Goal: Task Accomplishment & Management: Use online tool/utility

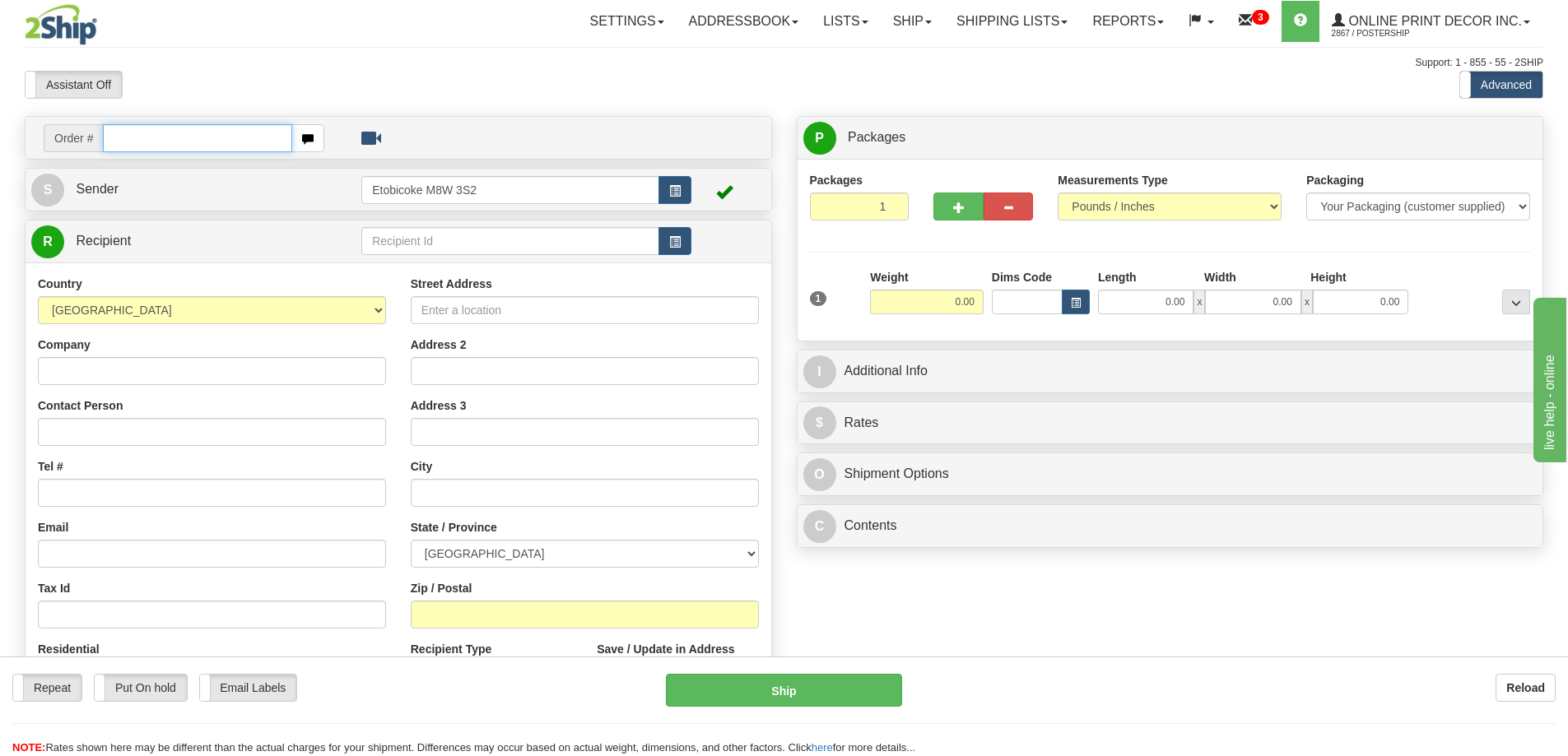
click at [167, 138] on input "text" at bounding box center [197, 138] width 189 height 28
type input "ca-424203"
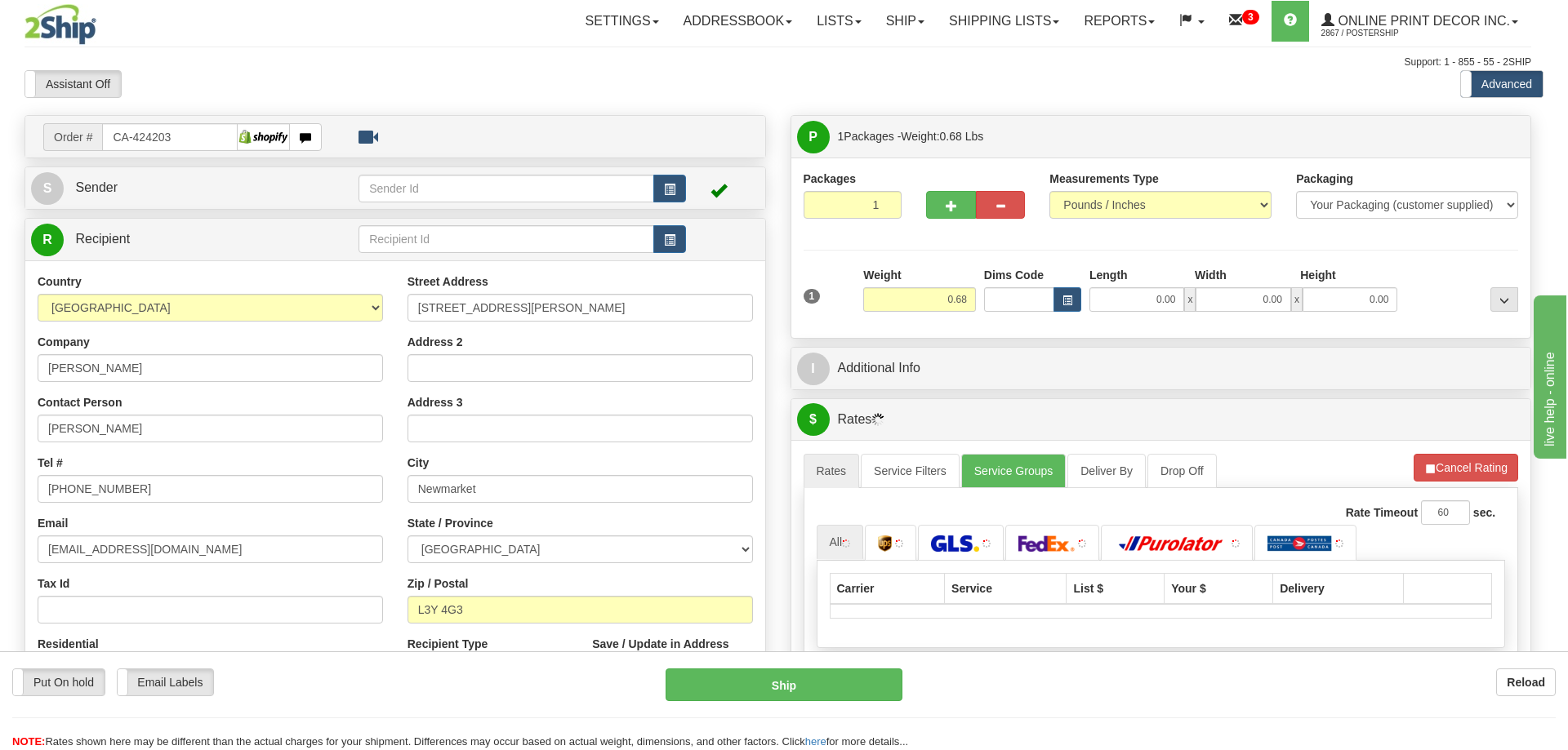
type input "NEWMARKET"
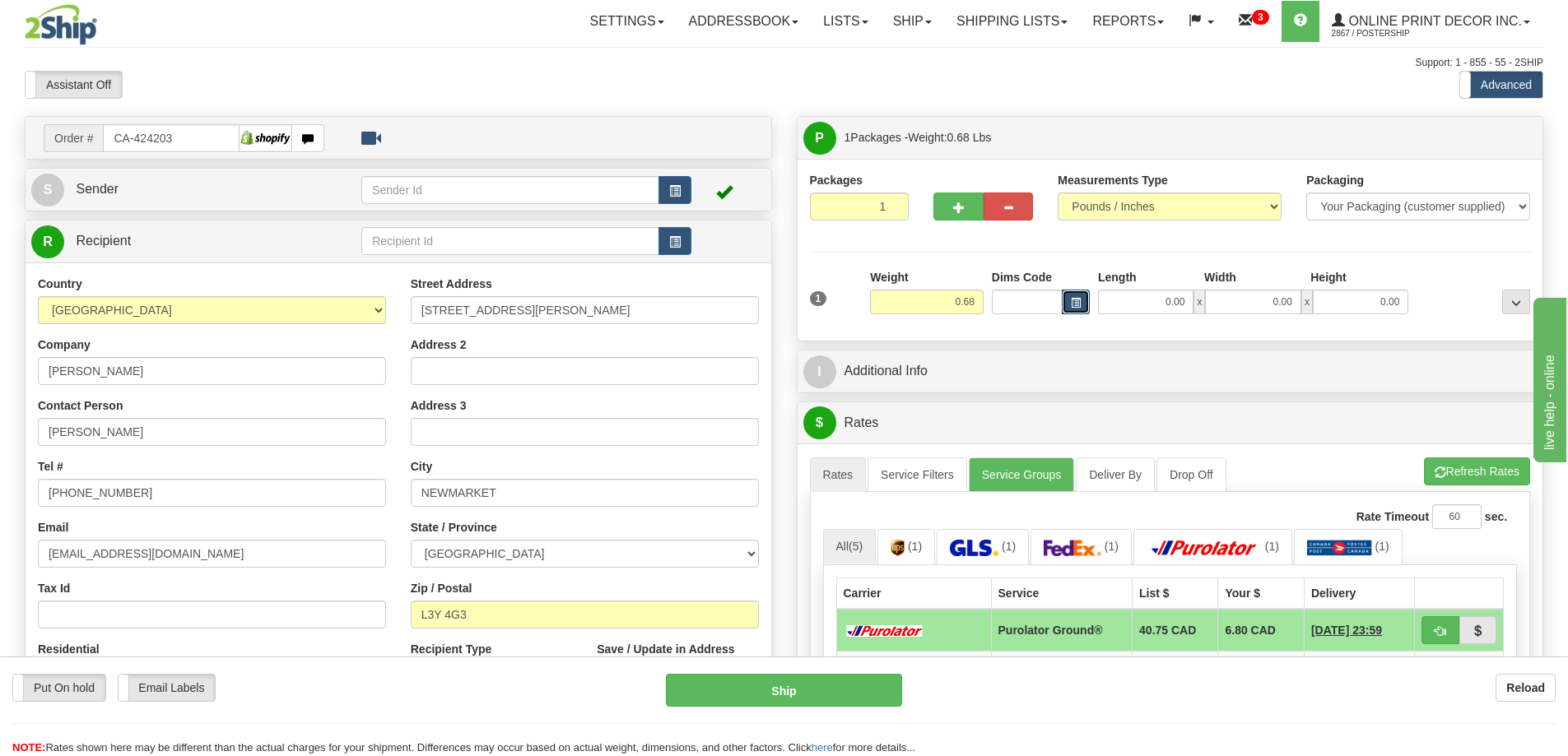
click at [1075, 302] on span "button" at bounding box center [1076, 302] width 10 height 9
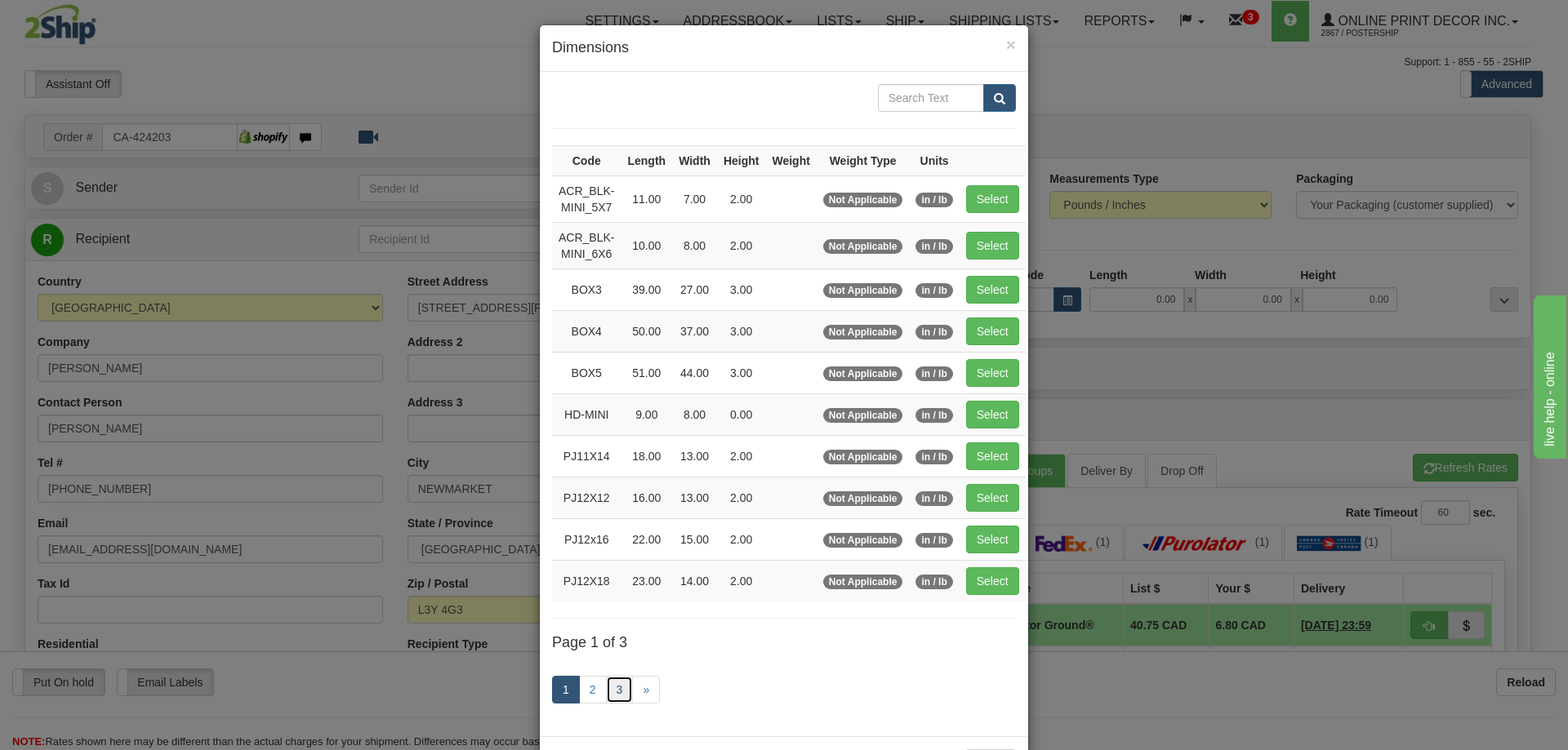
click at [606, 690] on link "3" at bounding box center [620, 689] width 28 height 28
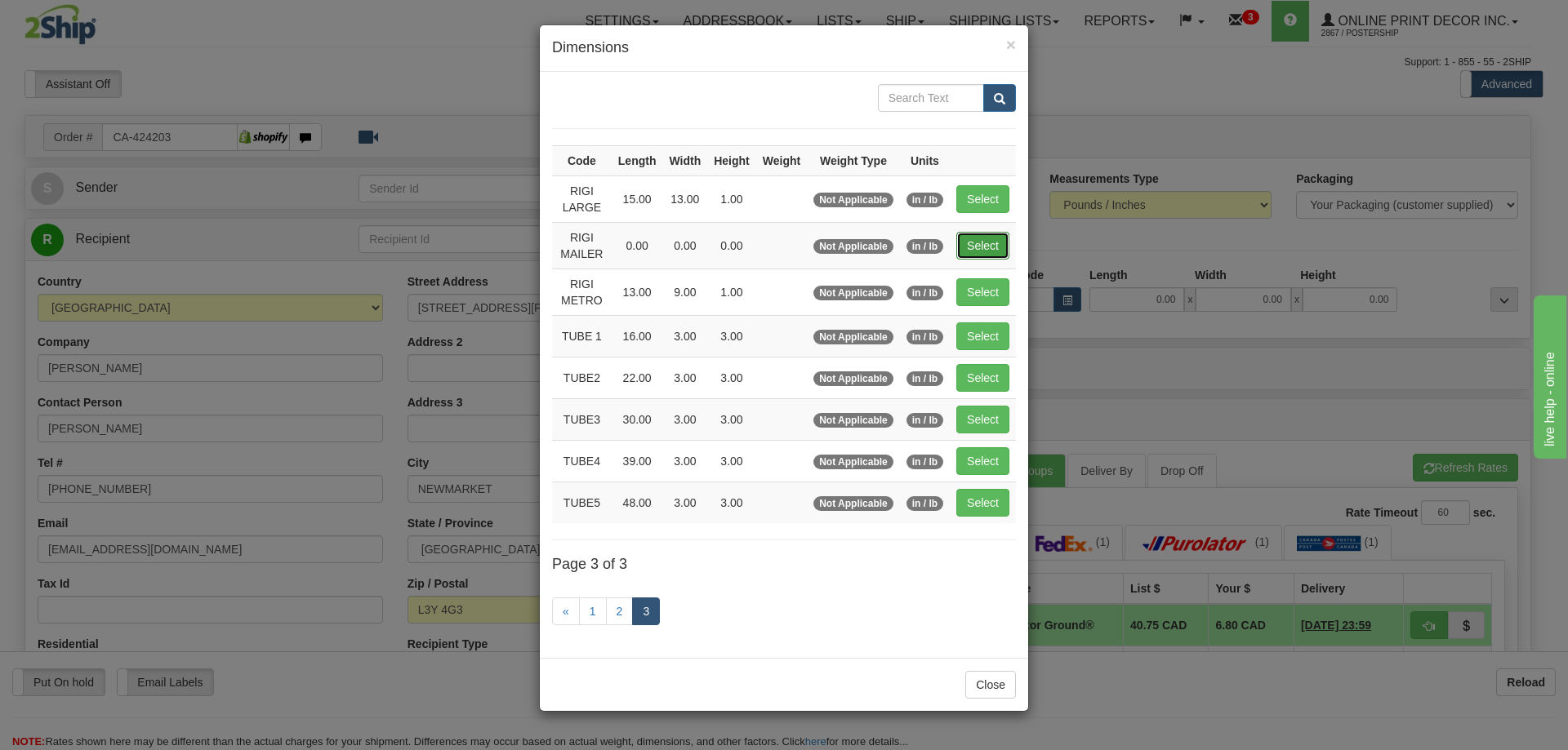
click at [987, 237] on button "Select" at bounding box center [983, 246] width 53 height 28
type input "RIGI MAILER"
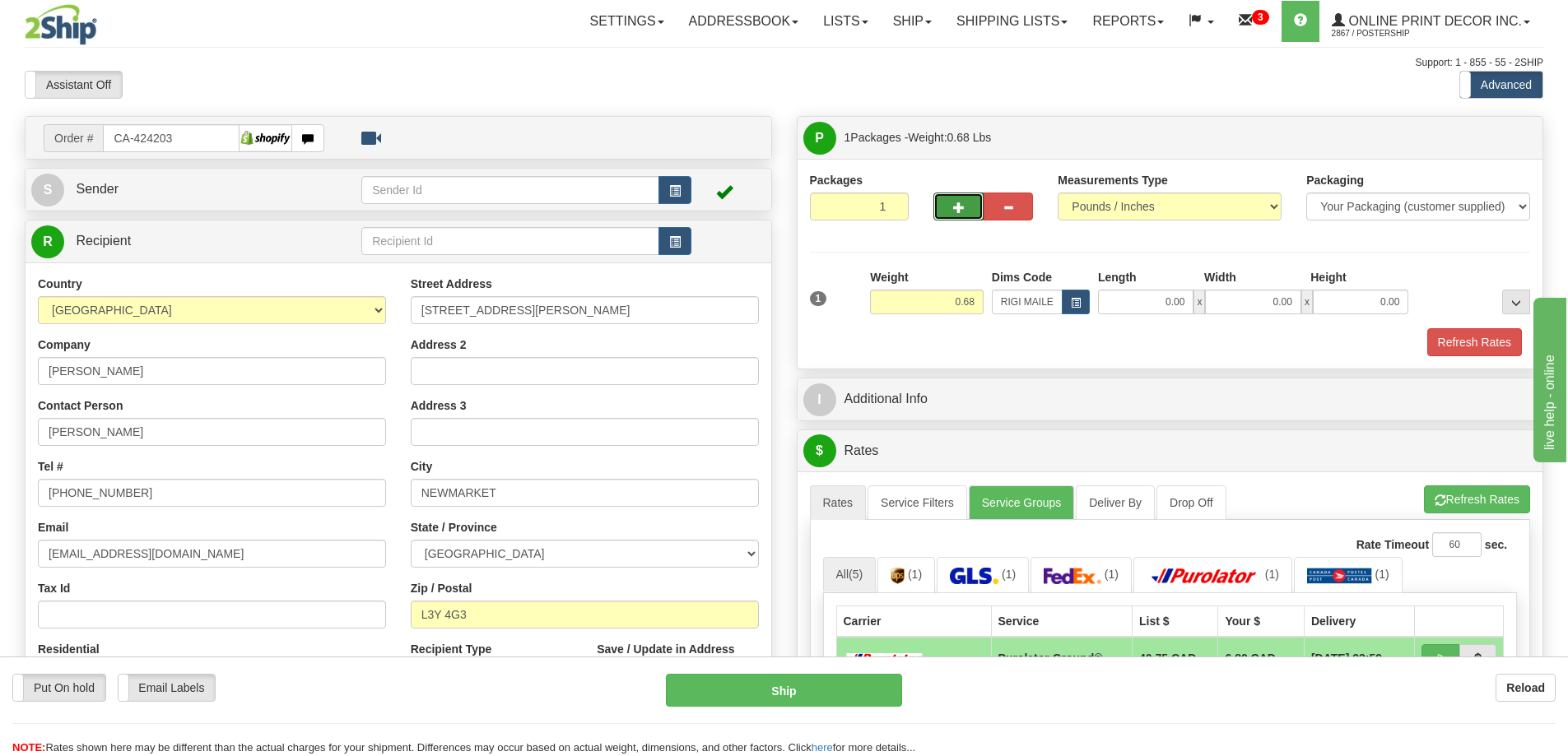
click at [945, 197] on button "button" at bounding box center [958, 206] width 49 height 28
radio input "true"
type input "2"
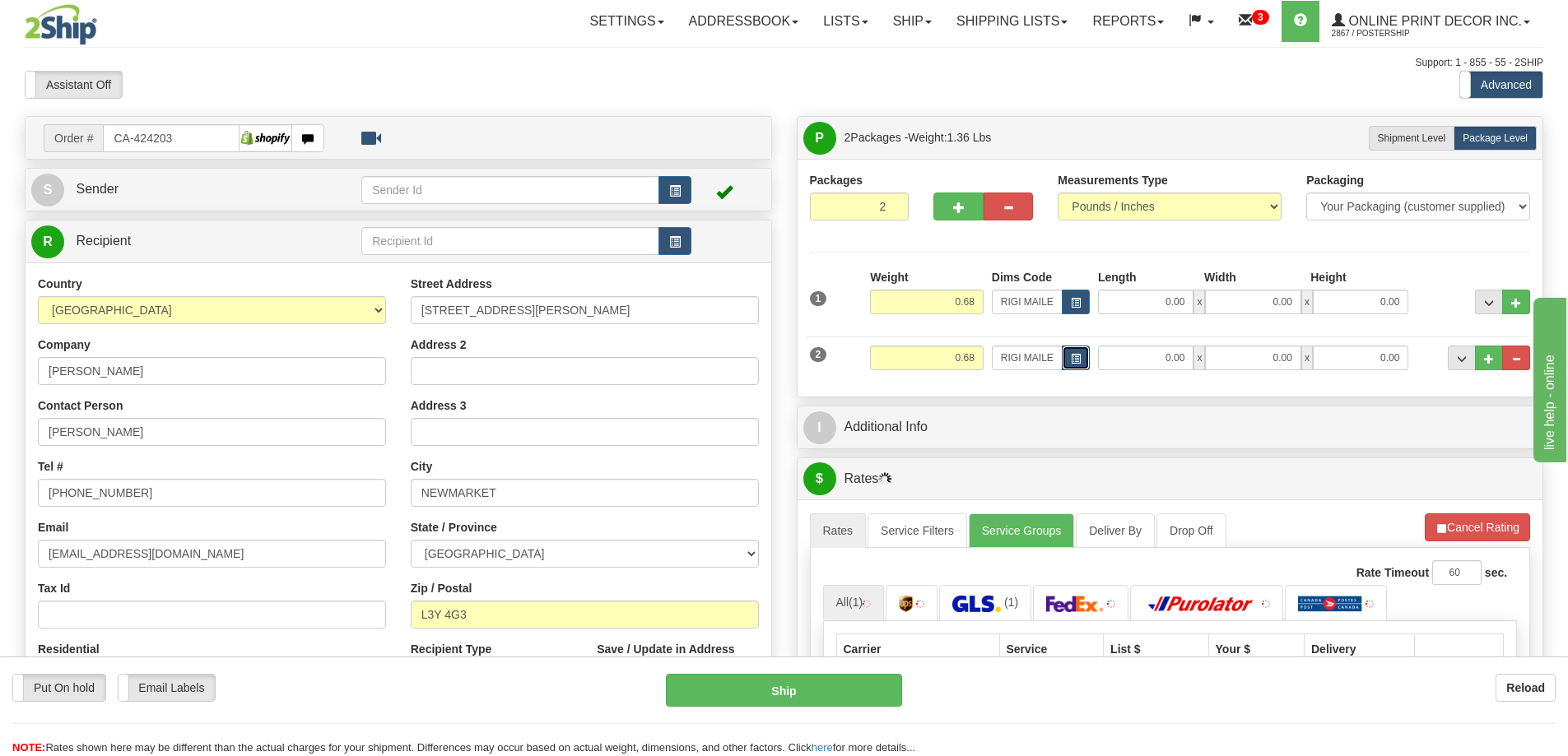
click at [1069, 352] on button "button" at bounding box center [1076, 358] width 28 height 25
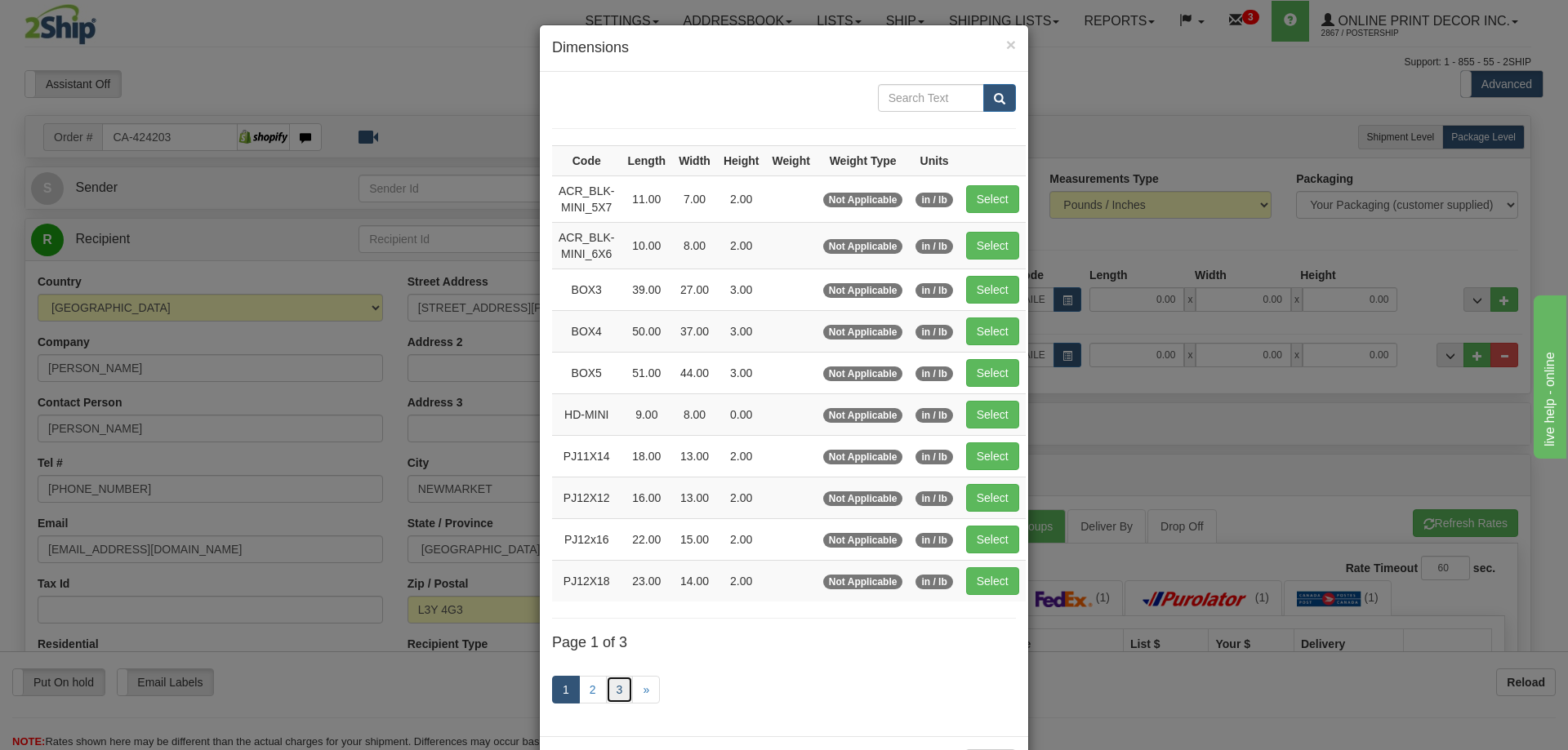
click at [606, 685] on link "3" at bounding box center [620, 689] width 28 height 28
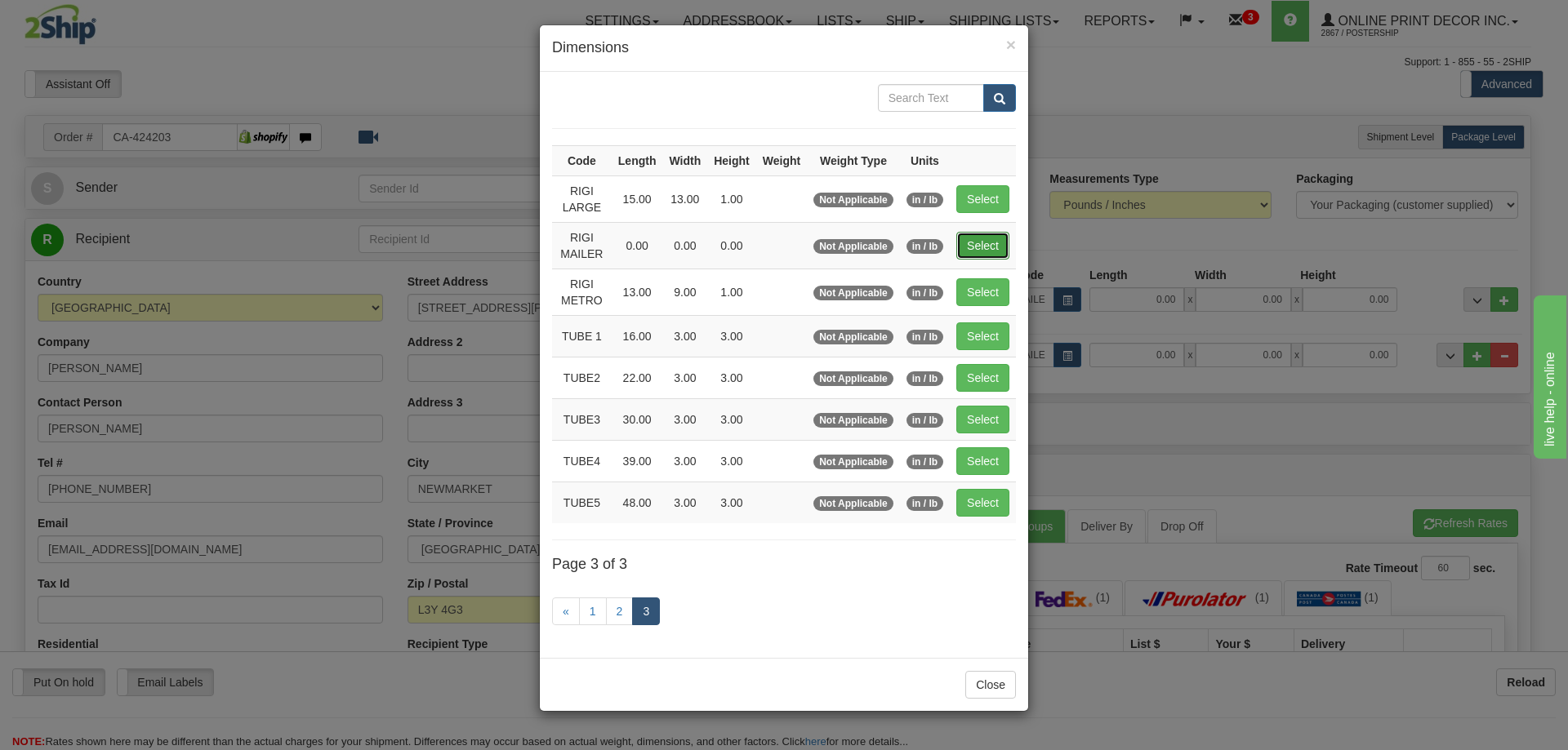
click at [969, 242] on button "Select" at bounding box center [983, 246] width 53 height 28
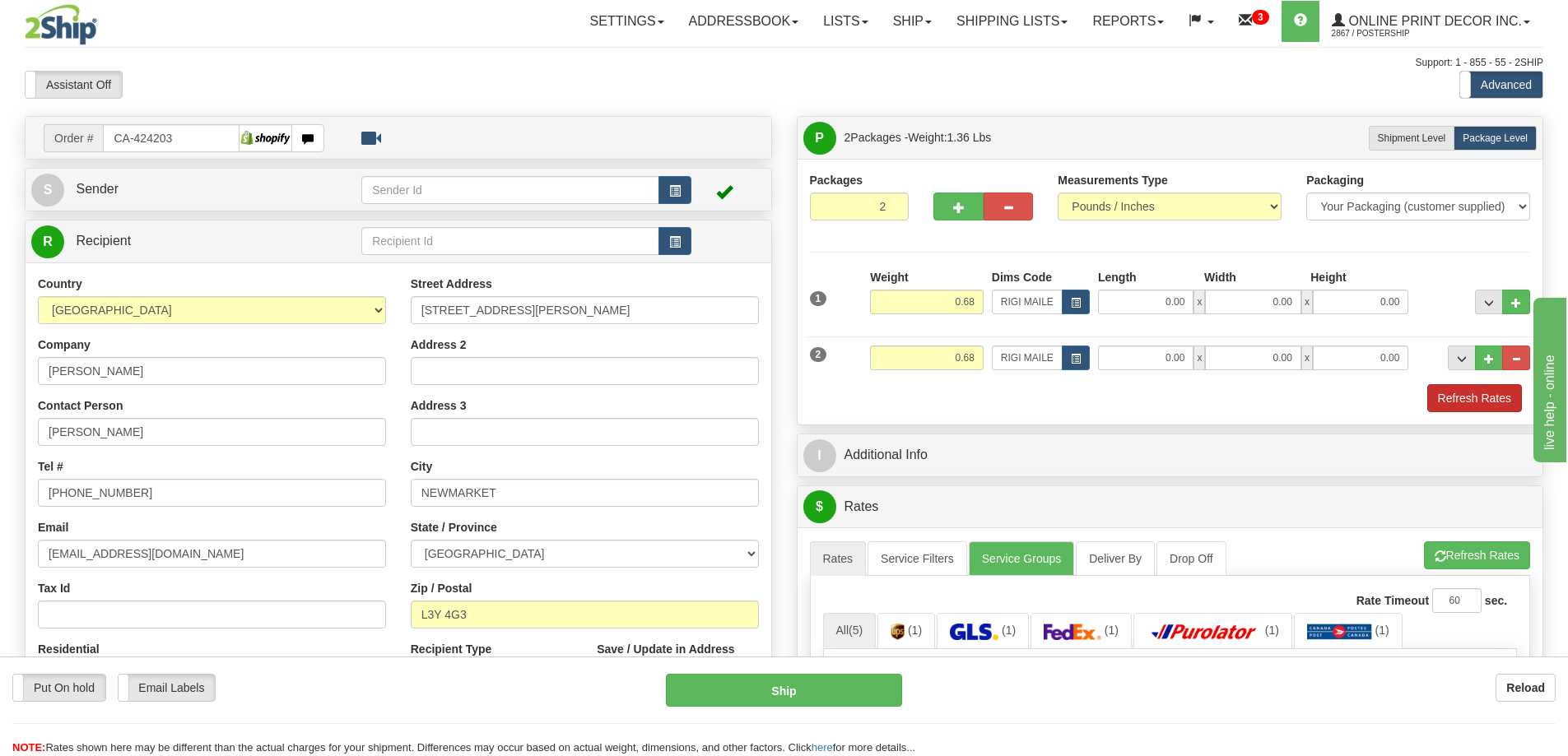
drag, startPoint x: 1468, startPoint y: 375, endPoint x: 1471, endPoint y: 389, distance: 14.3
click at [1470, 388] on div "1 Weight 0.68 Dims Code RIGI MAILER Length Width Height" at bounding box center [1170, 341] width 721 height 143
click at [1471, 391] on button "Refresh Rates" at bounding box center [1475, 398] width 95 height 28
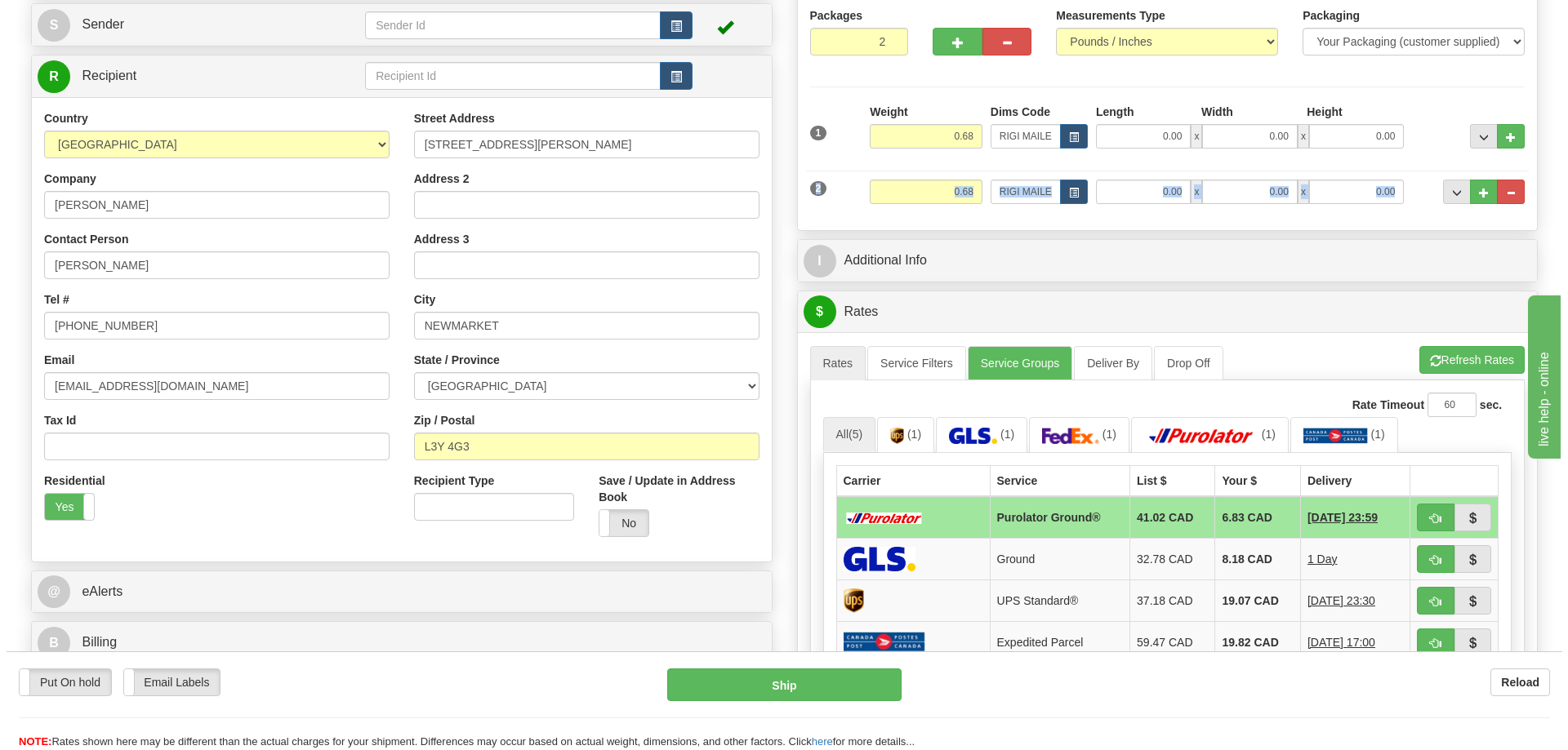
scroll to position [326, 0]
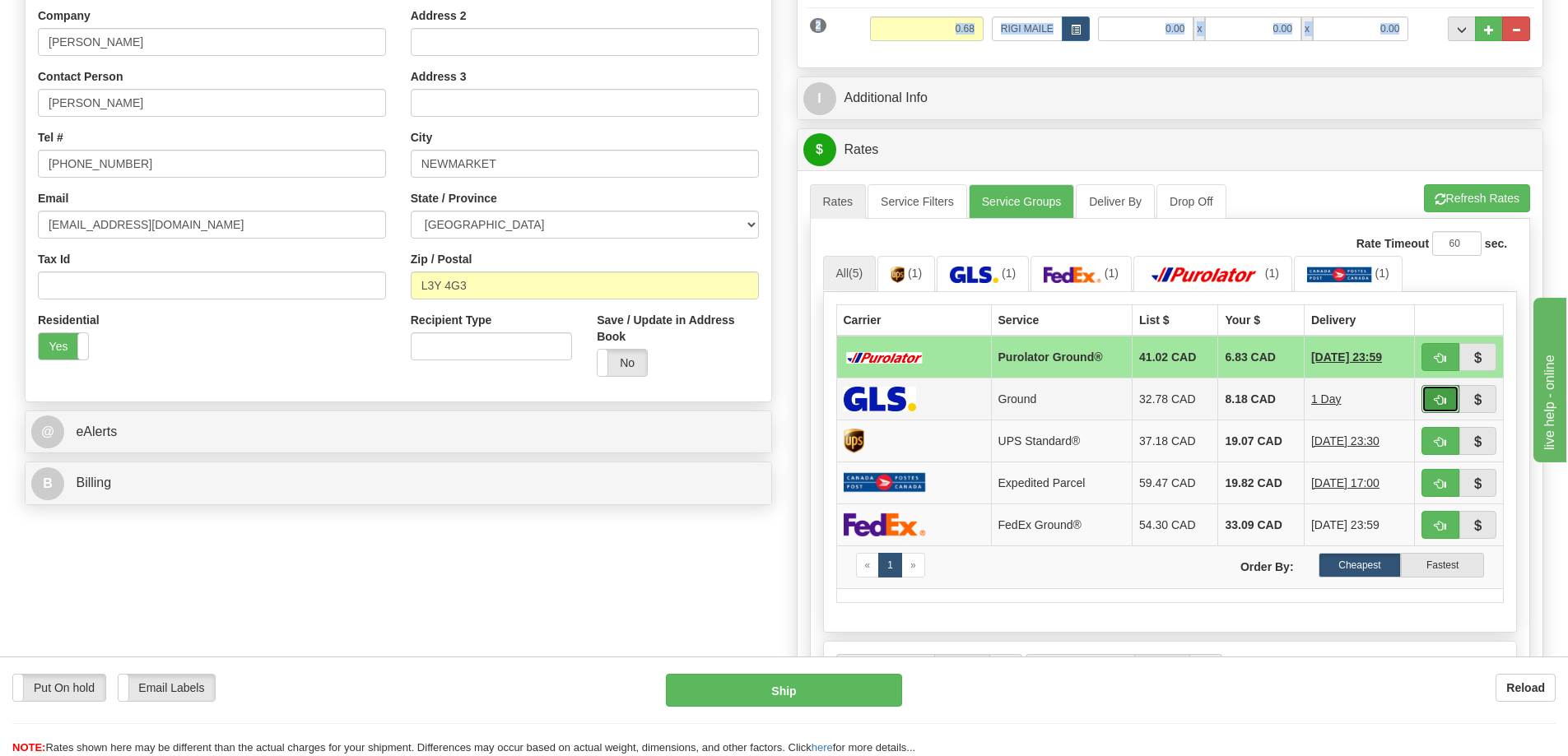
click at [1441, 397] on span "button" at bounding box center [1440, 400] width 12 height 11
type input "1"
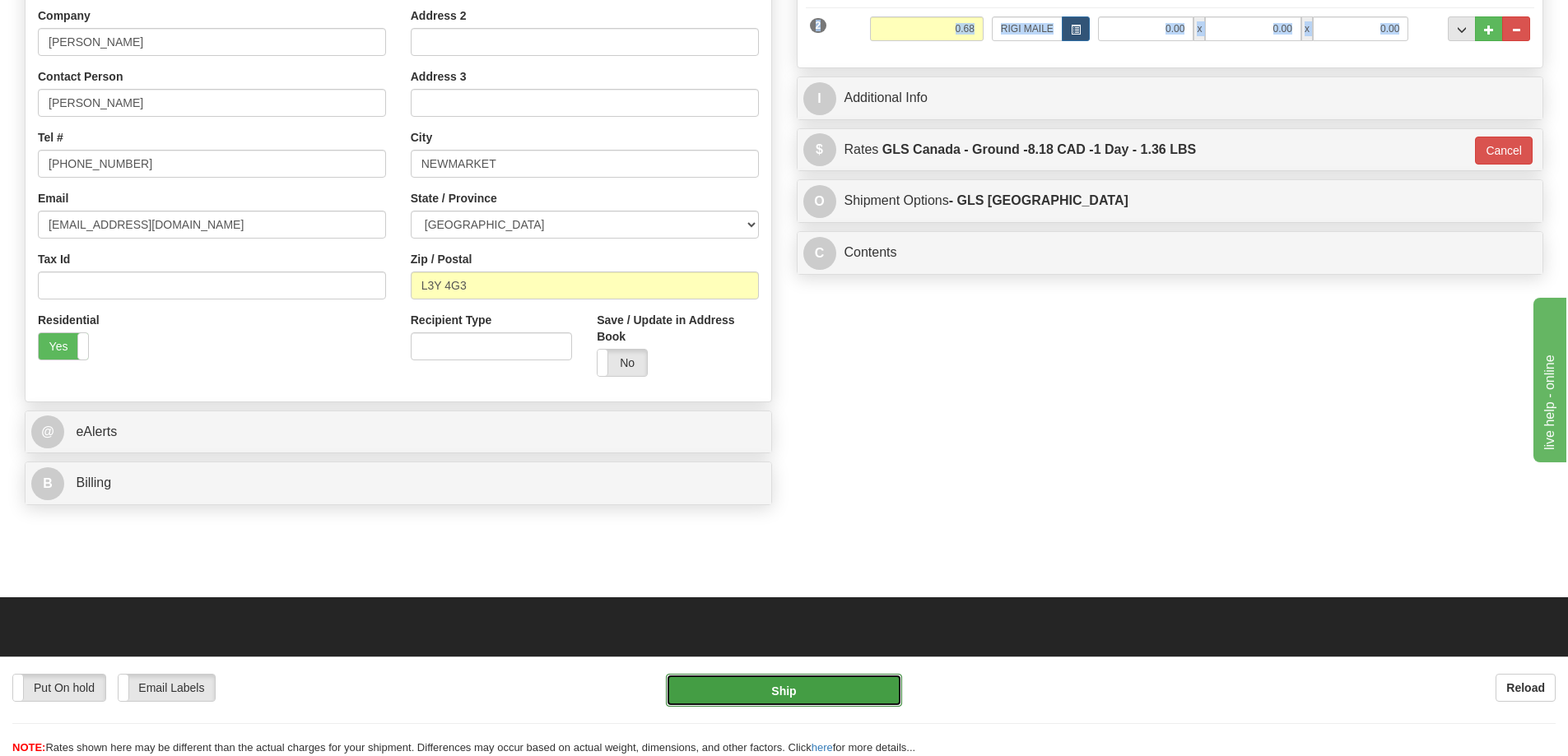
click at [825, 692] on button "Ship" at bounding box center [784, 691] width 236 height 33
